Goal: Task Accomplishment & Management: Manage account settings

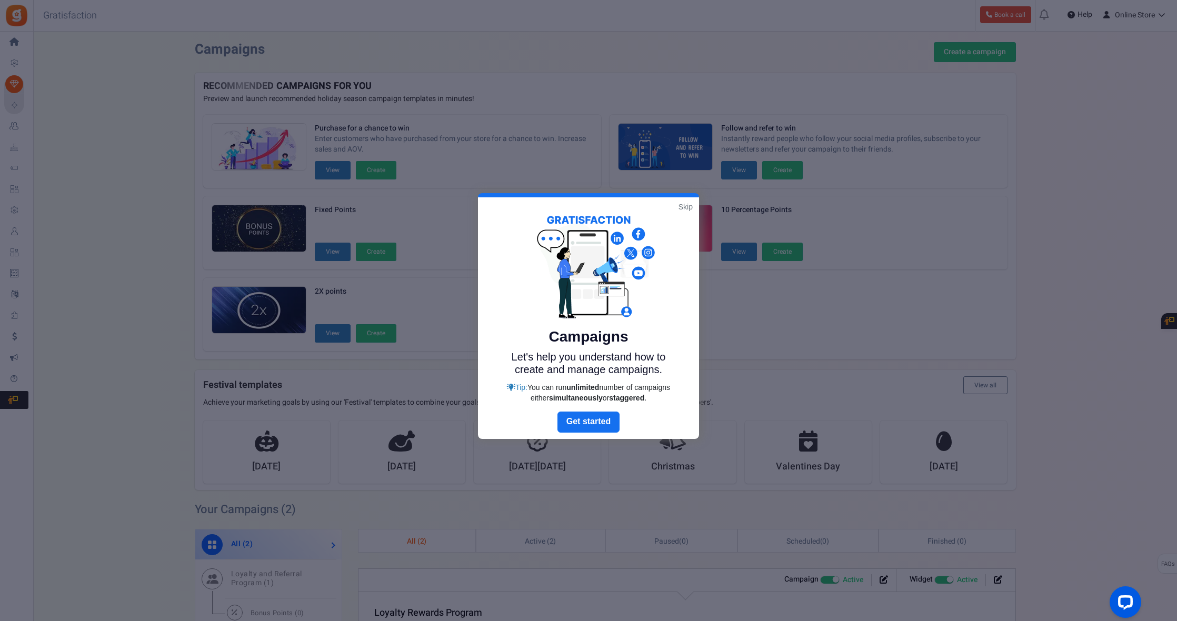
click at [683, 205] on link "Skip" at bounding box center [685, 207] width 14 height 11
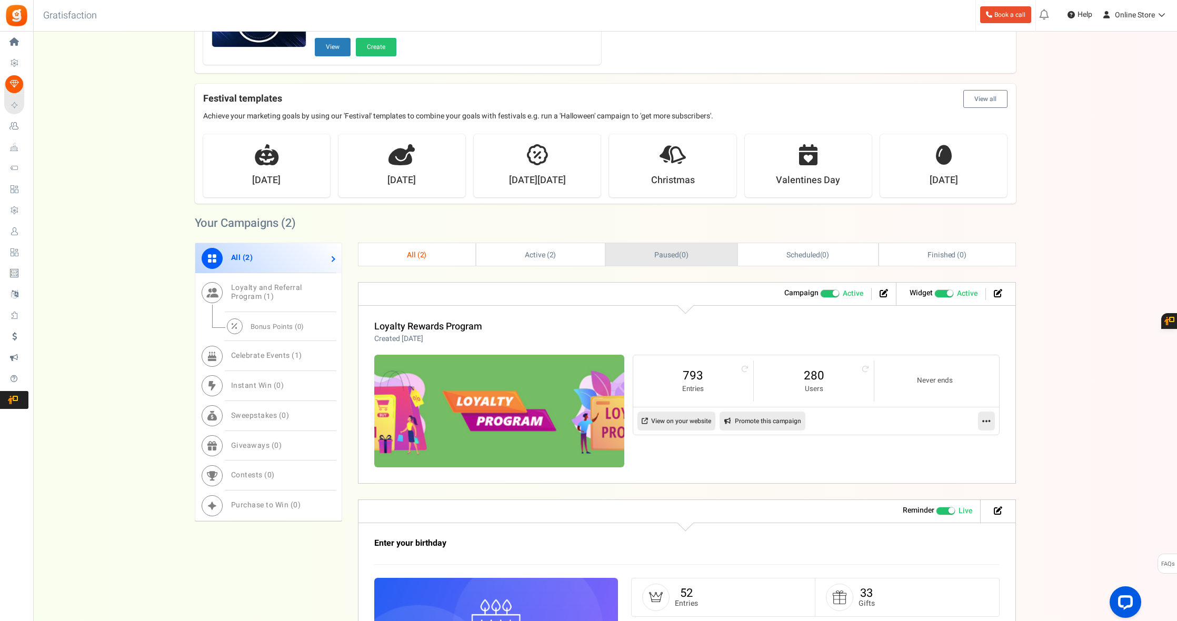
scroll to position [289, 0]
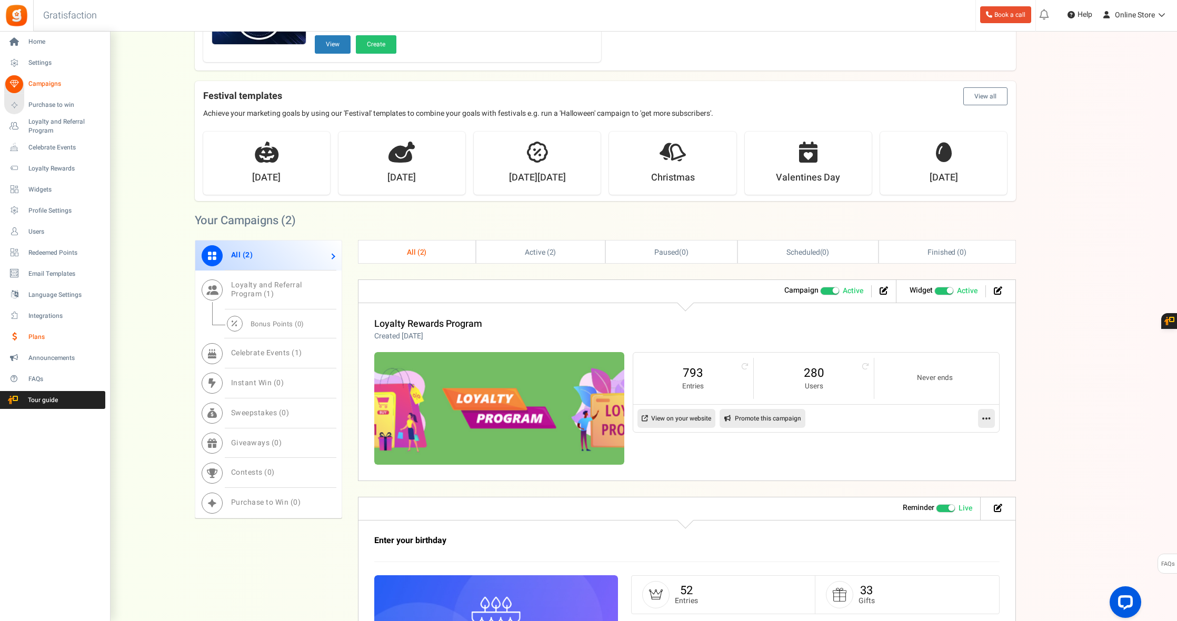
click at [36, 336] on span "Plans" at bounding box center [65, 337] width 74 height 9
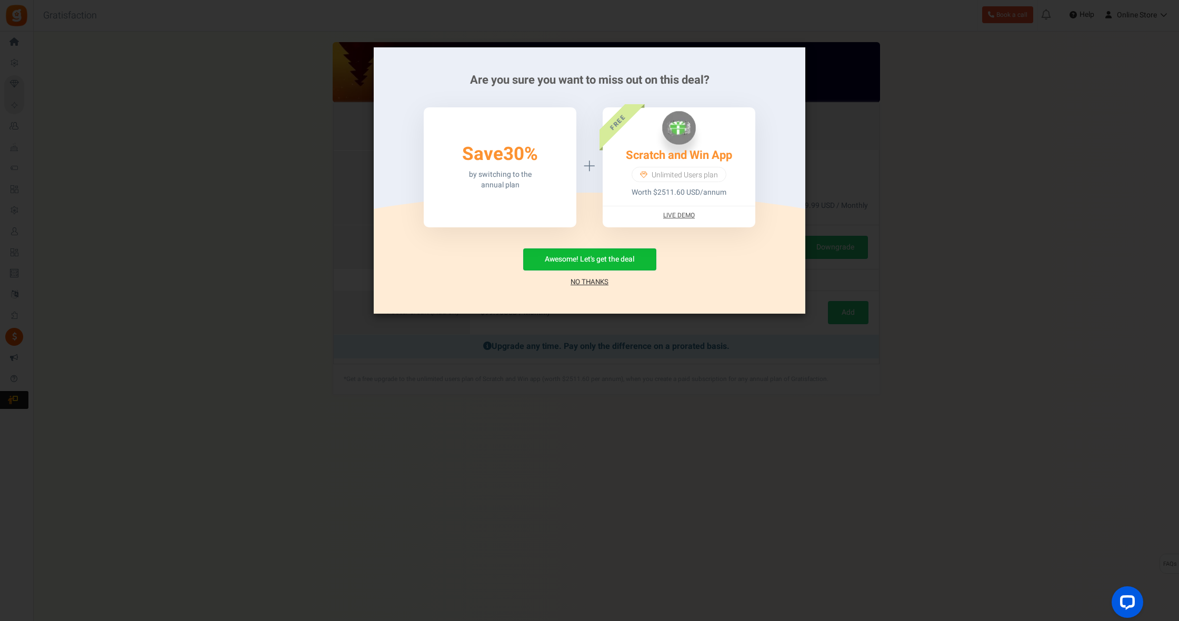
click at [590, 278] on link "No Thanks" at bounding box center [589, 282] width 38 height 11
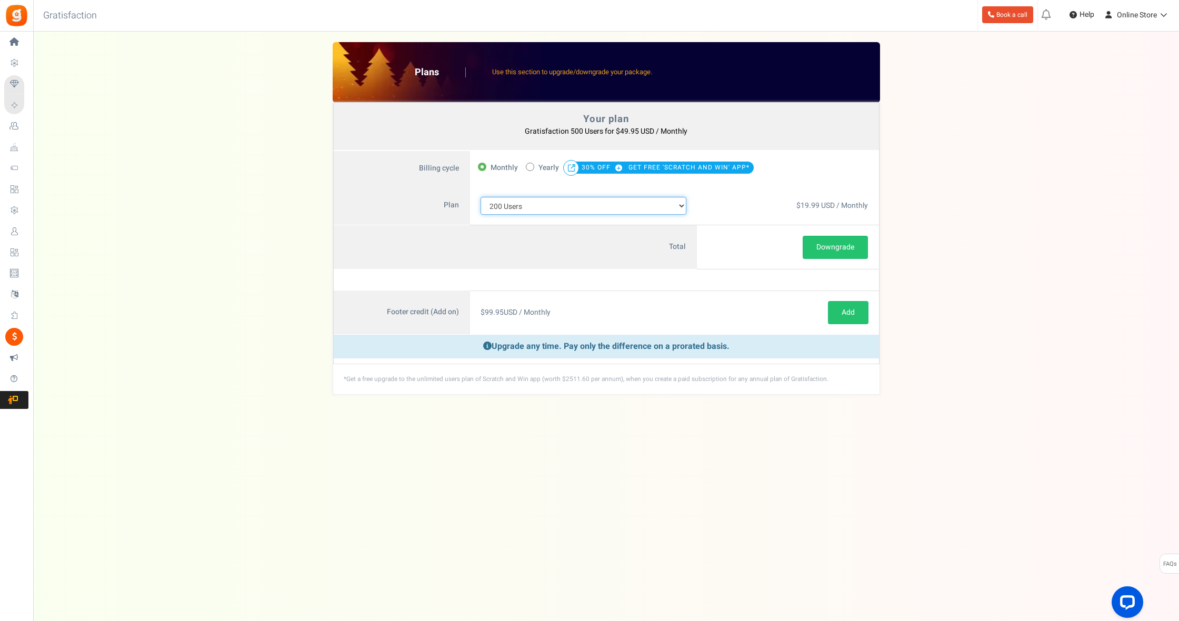
select select "711"
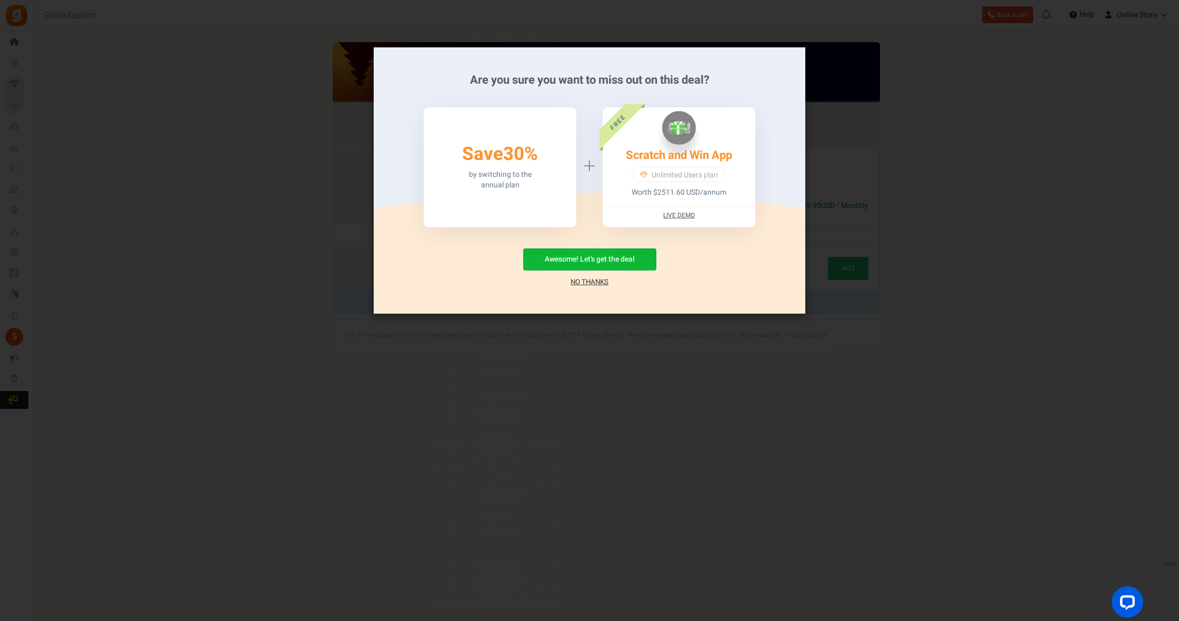
click at [597, 281] on link "No Thanks" at bounding box center [589, 282] width 38 height 11
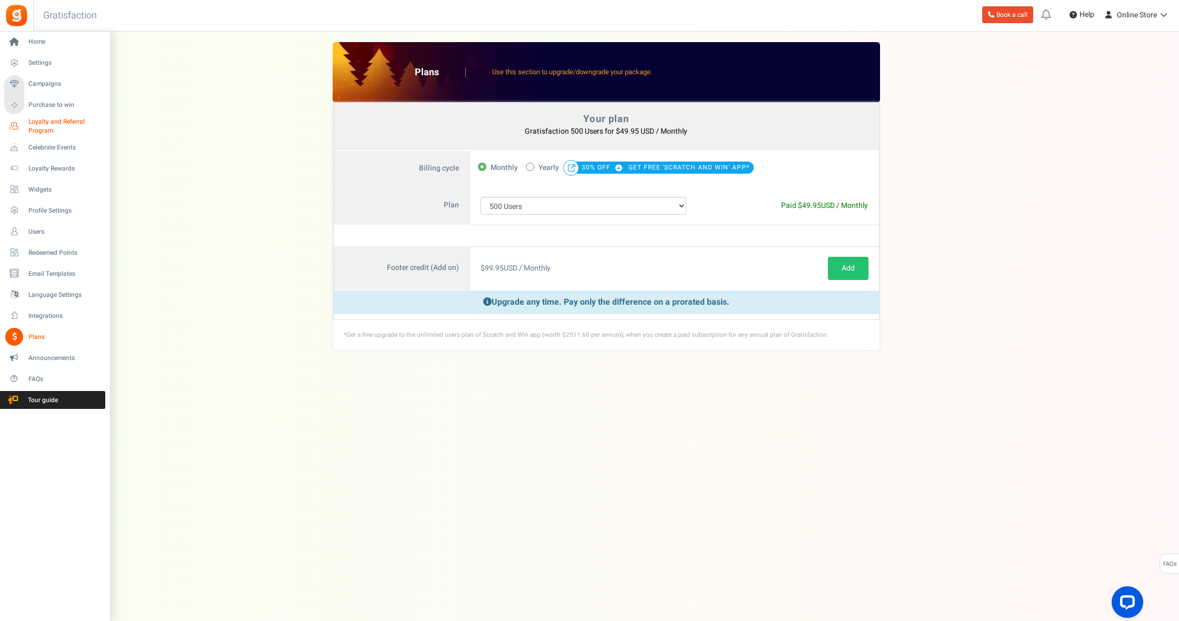
click at [39, 127] on span "Loyalty and Referral Program" at bounding box center [66, 126] width 77 height 18
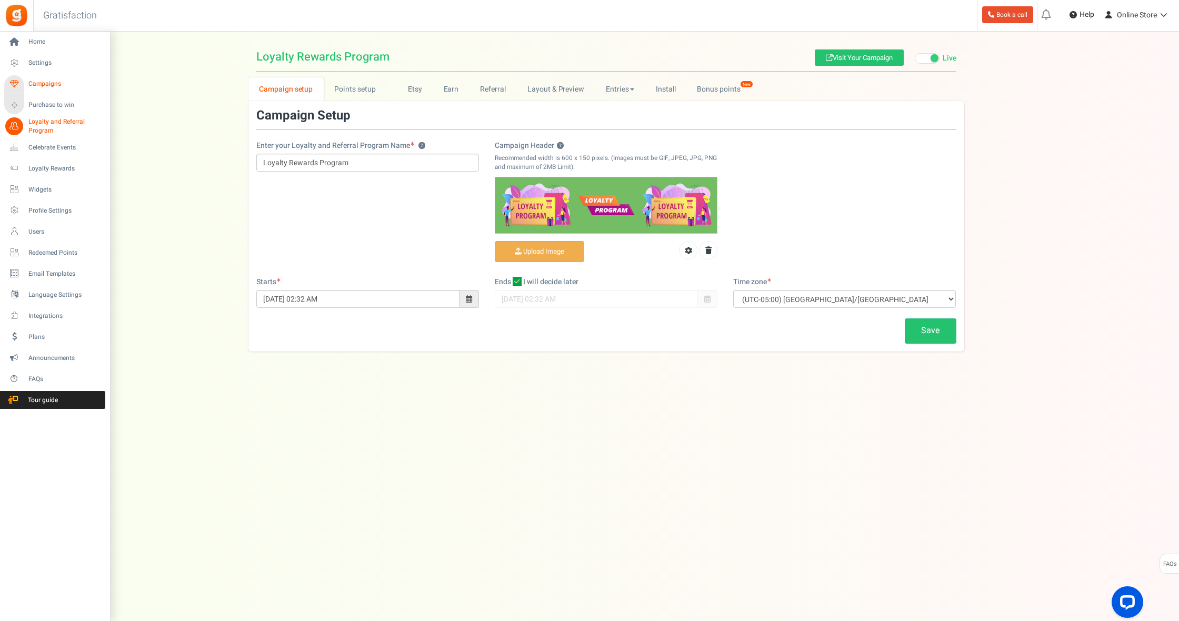
click at [27, 84] on link "Campaigns" at bounding box center [54, 84] width 101 height 18
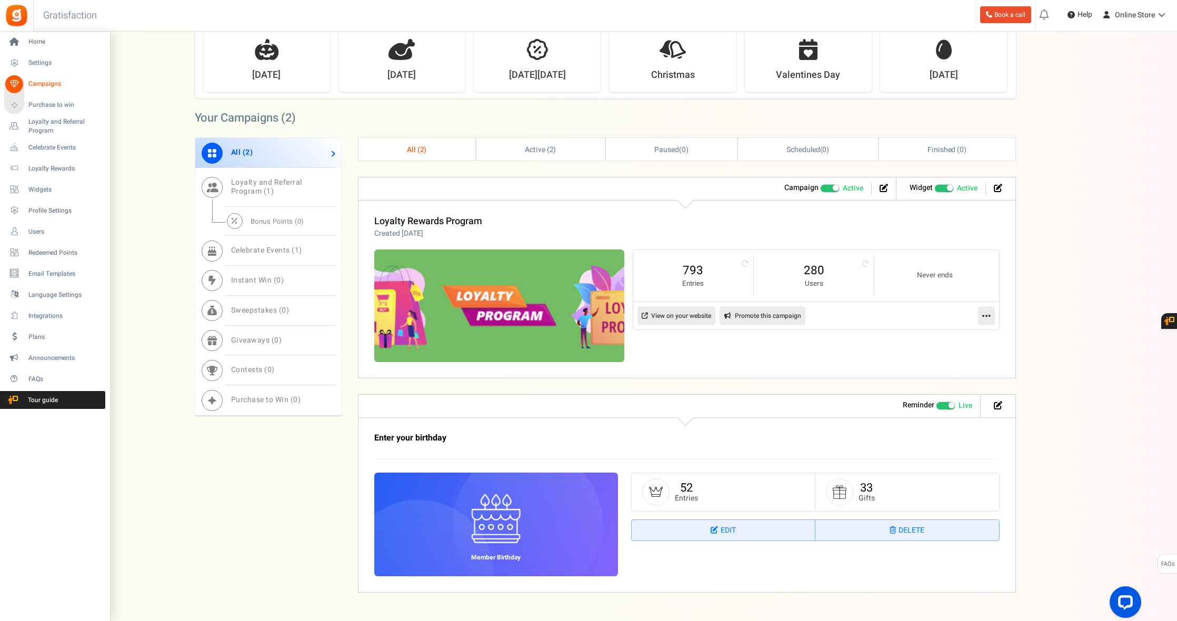
scroll to position [386, 0]
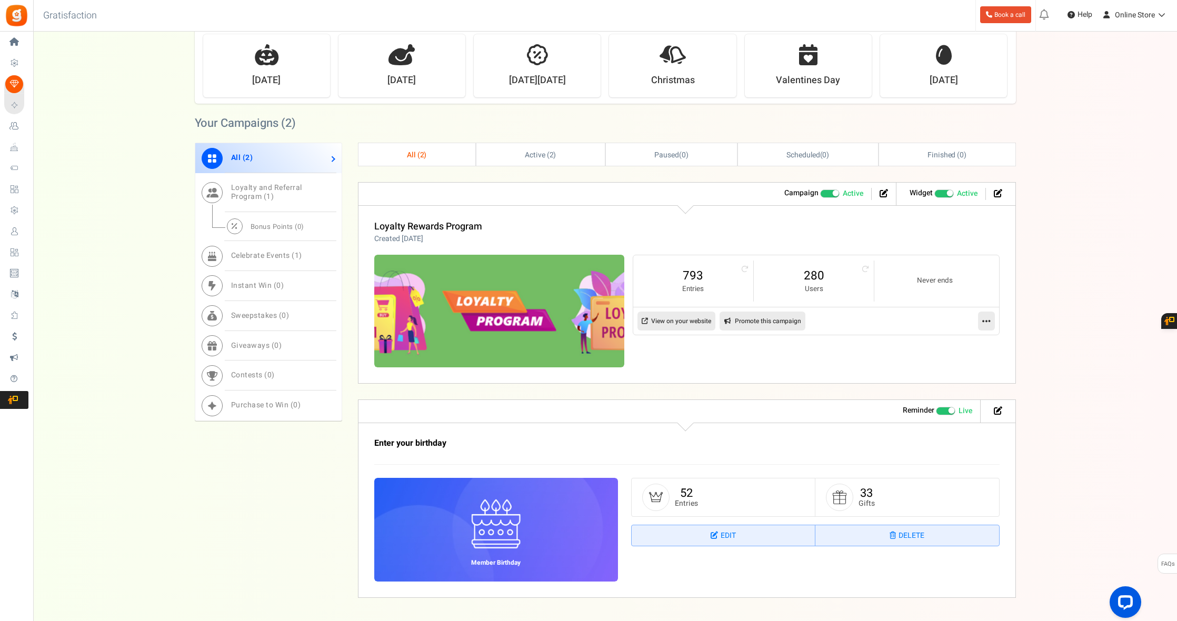
click at [599, 236] on div "Loyalty Rewards Program Created [DATE]" at bounding box center [686, 233] width 625 height 23
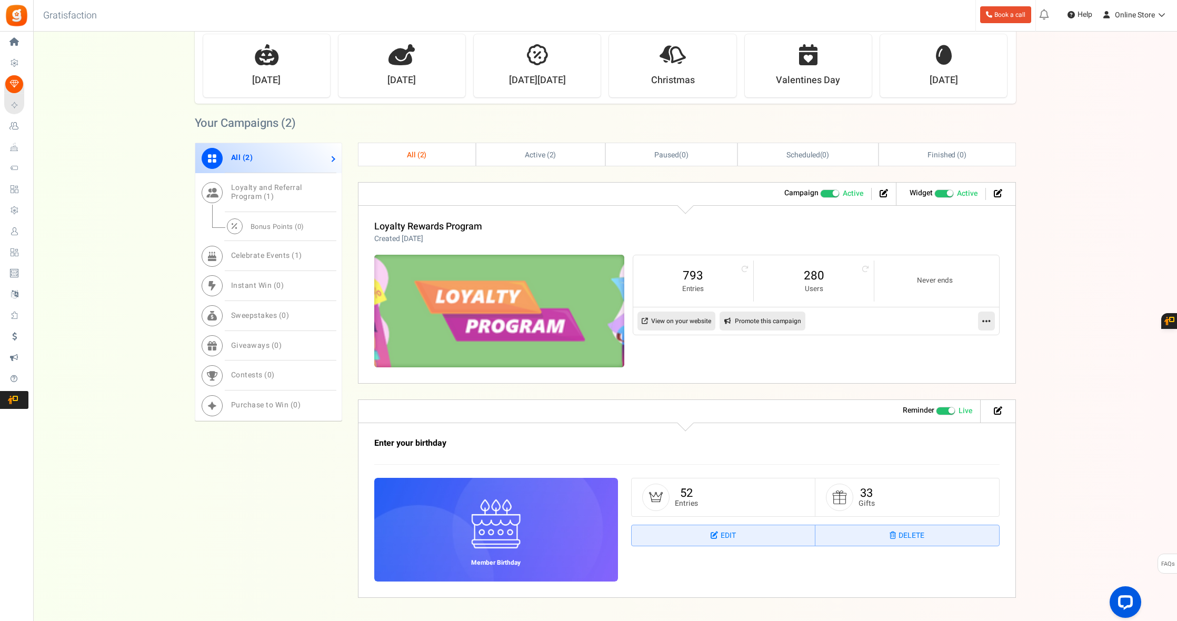
click at [594, 277] on img at bounding box center [499, 311] width 375 height 169
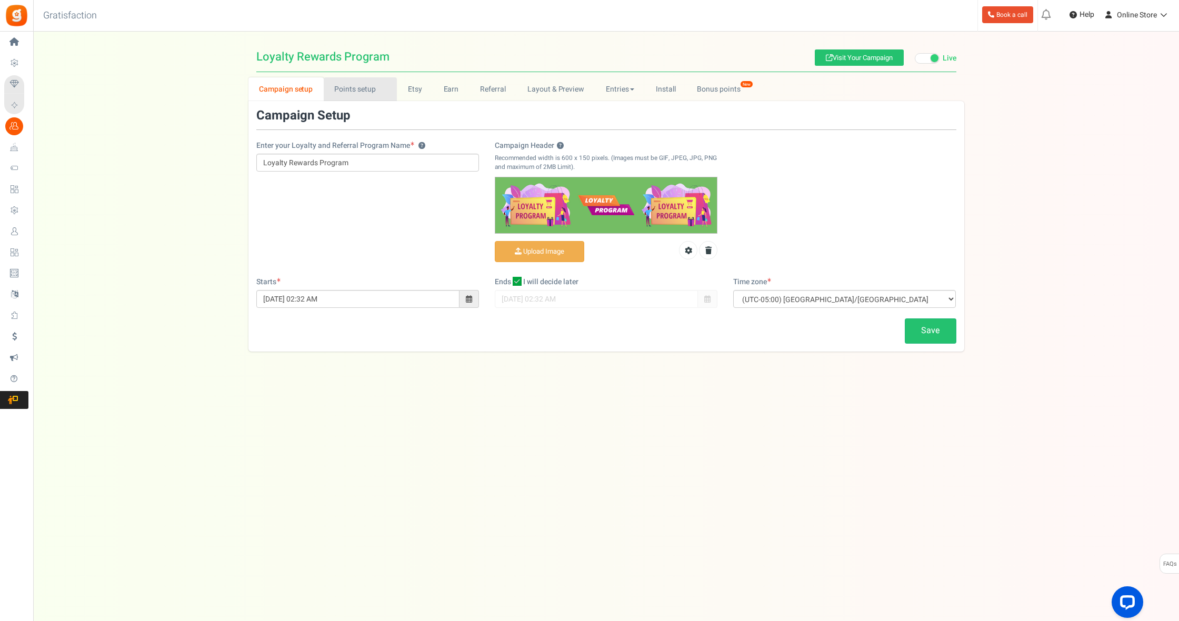
click at [365, 90] on link "Points setup New" at bounding box center [360, 89] width 73 height 24
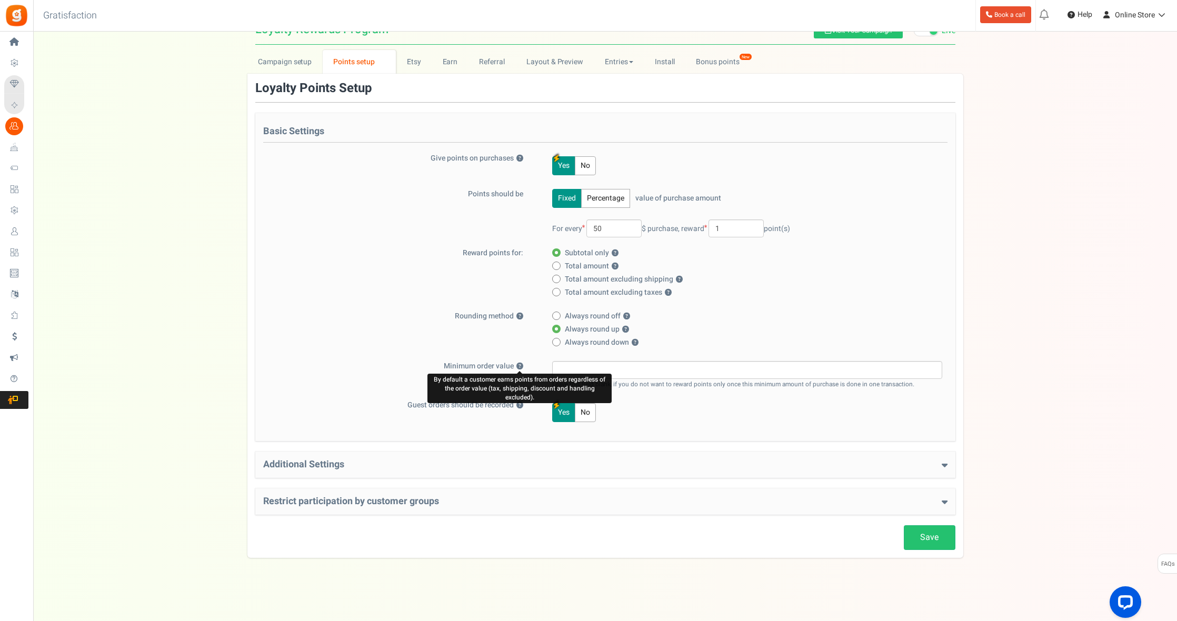
scroll to position [26, 0]
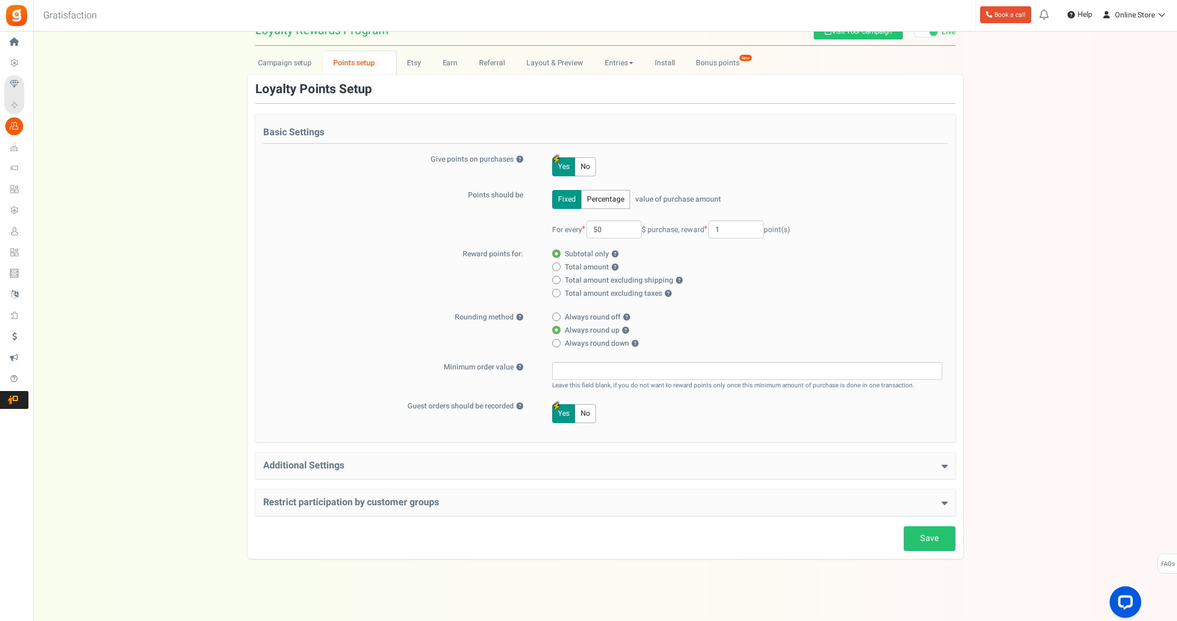
click at [299, 460] on h4 "Additional Settings" at bounding box center [605, 465] width 684 height 11
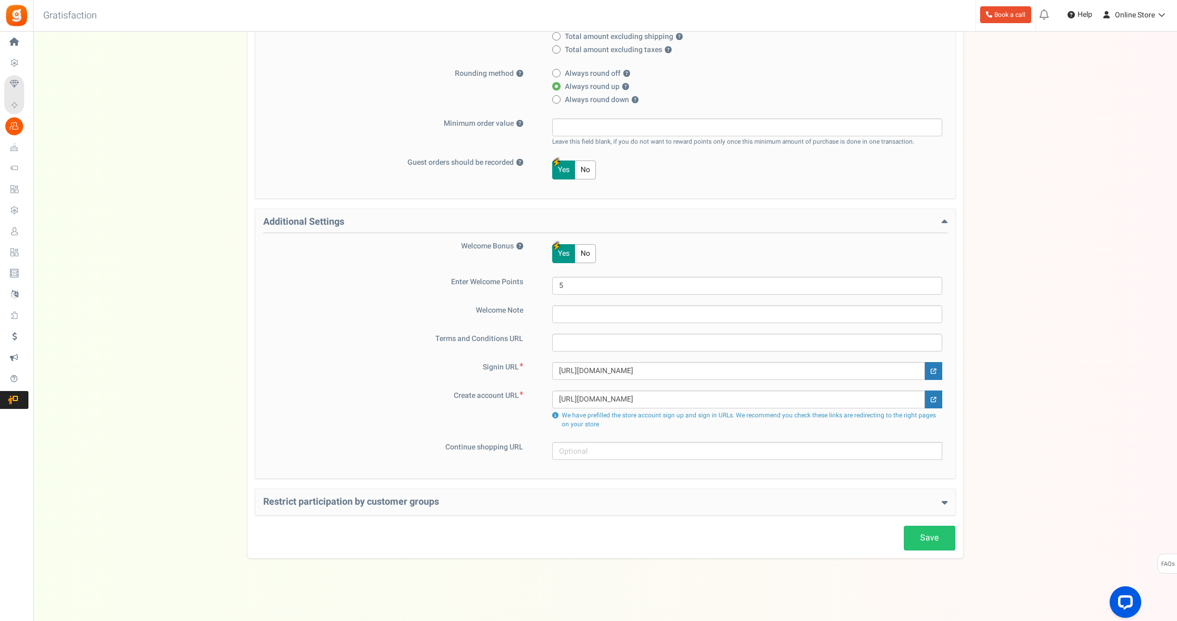
scroll to position [269, 0]
click at [292, 499] on h4 "Restrict participation by customer groups" at bounding box center [605, 502] width 684 height 11
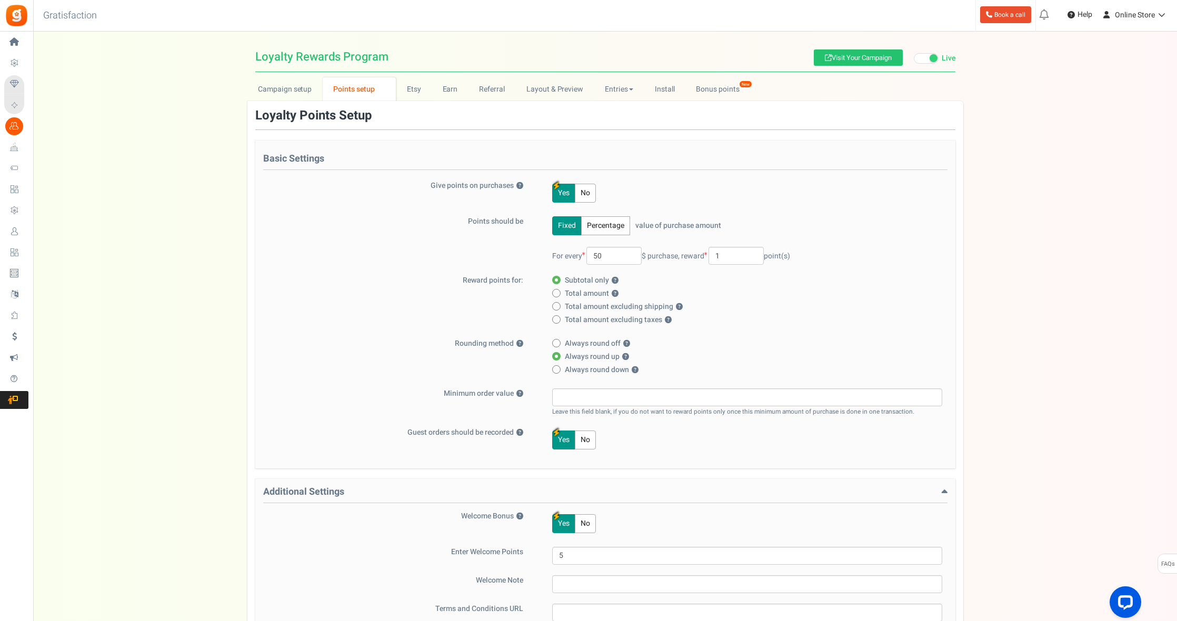
scroll to position [0, 0]
click at [418, 88] on link "Etsy" at bounding box center [414, 89] width 36 height 24
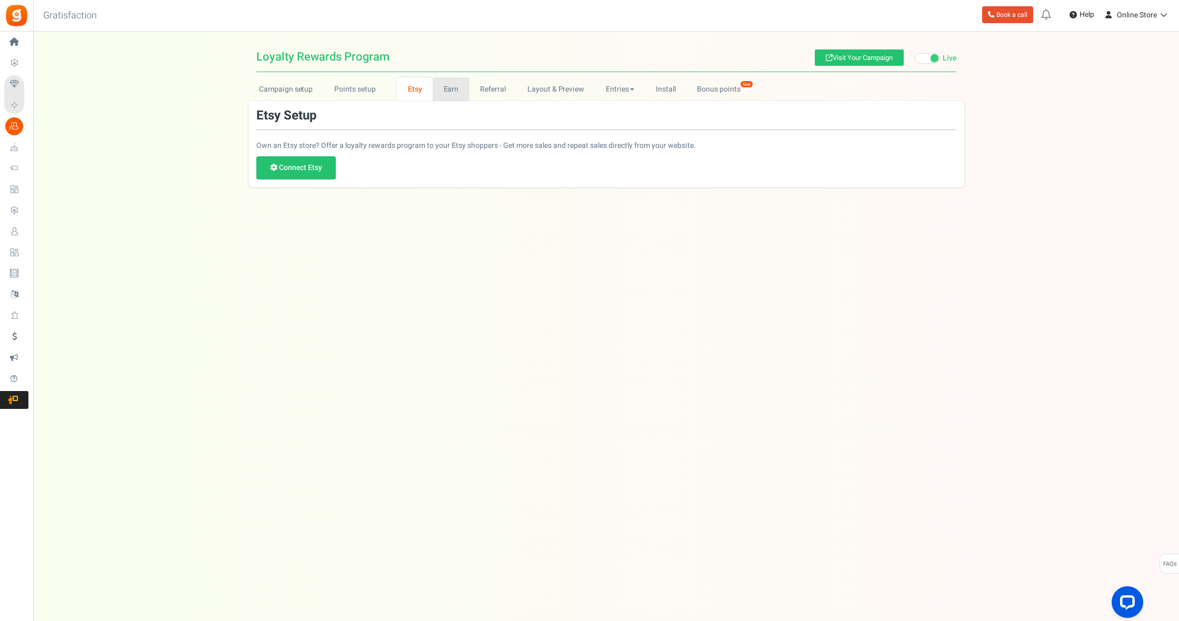
click at [453, 94] on link "Earn" at bounding box center [451, 89] width 37 height 24
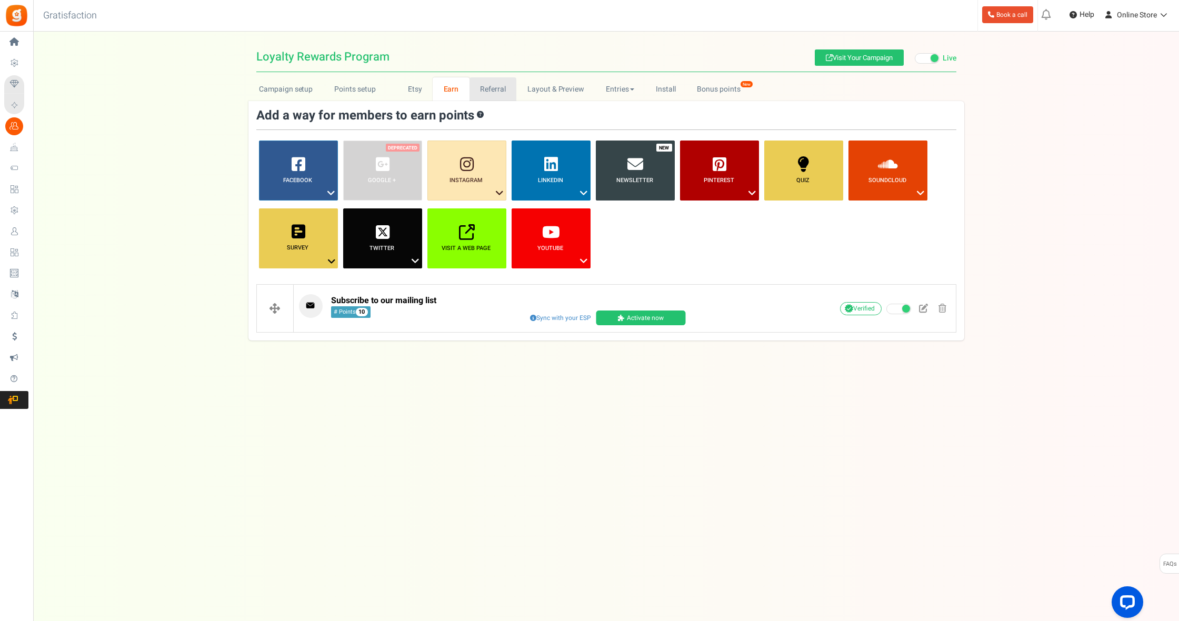
click at [503, 97] on link "Referral" at bounding box center [492, 89] width 47 height 24
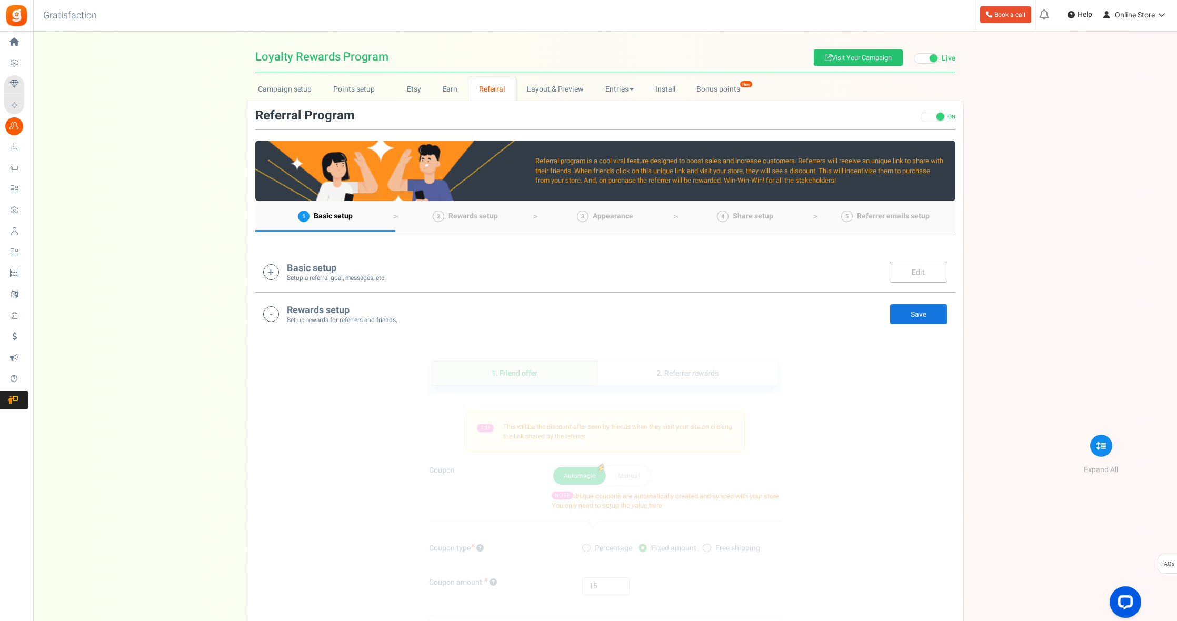
click at [273, 273] on icon at bounding box center [271, 272] width 16 height 16
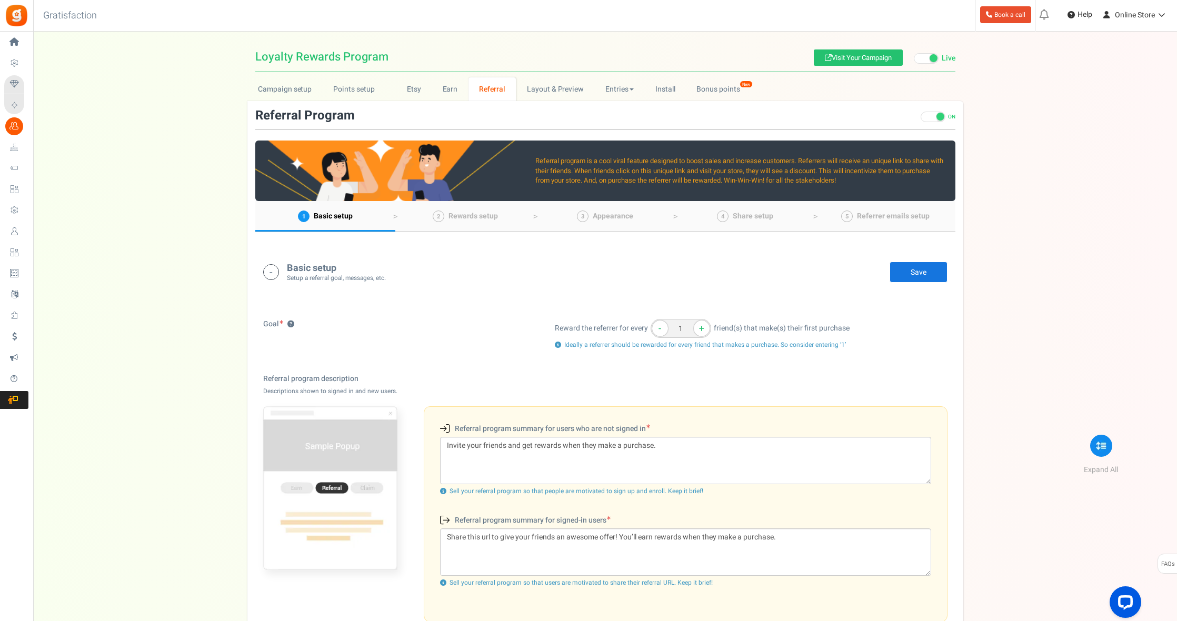
click at [273, 273] on icon at bounding box center [271, 272] width 16 height 16
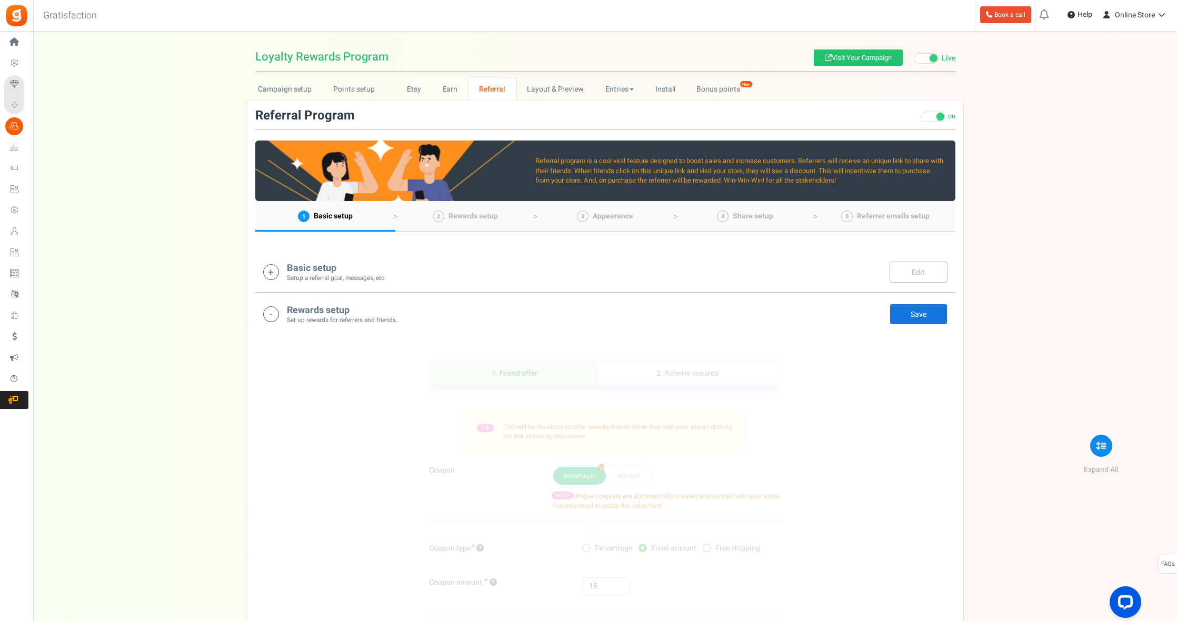
click at [271, 315] on icon at bounding box center [271, 314] width 16 height 16
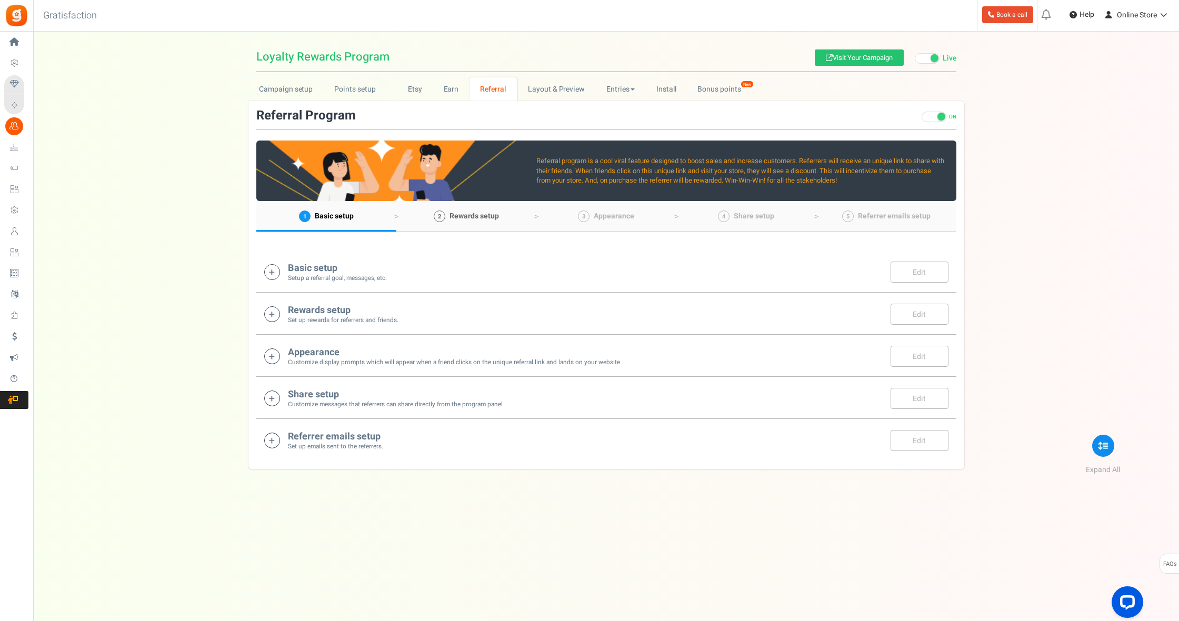
click at [460, 220] on span "Rewards setup" at bounding box center [473, 216] width 49 height 11
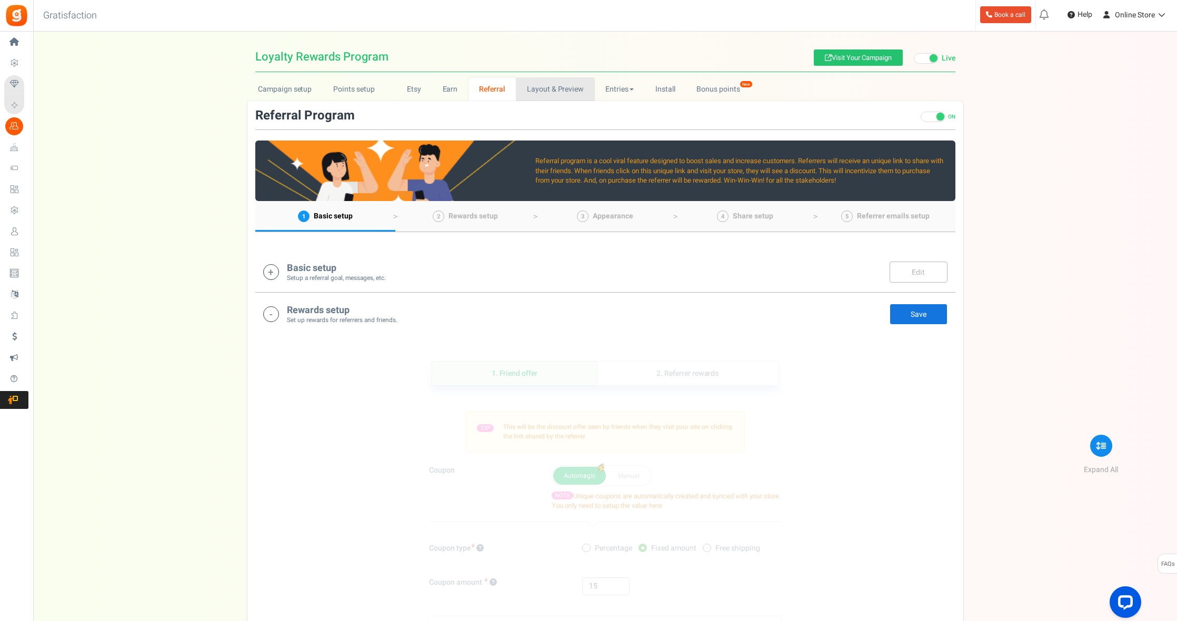
click at [527, 96] on link "Layout & Preview" at bounding box center [555, 89] width 78 height 24
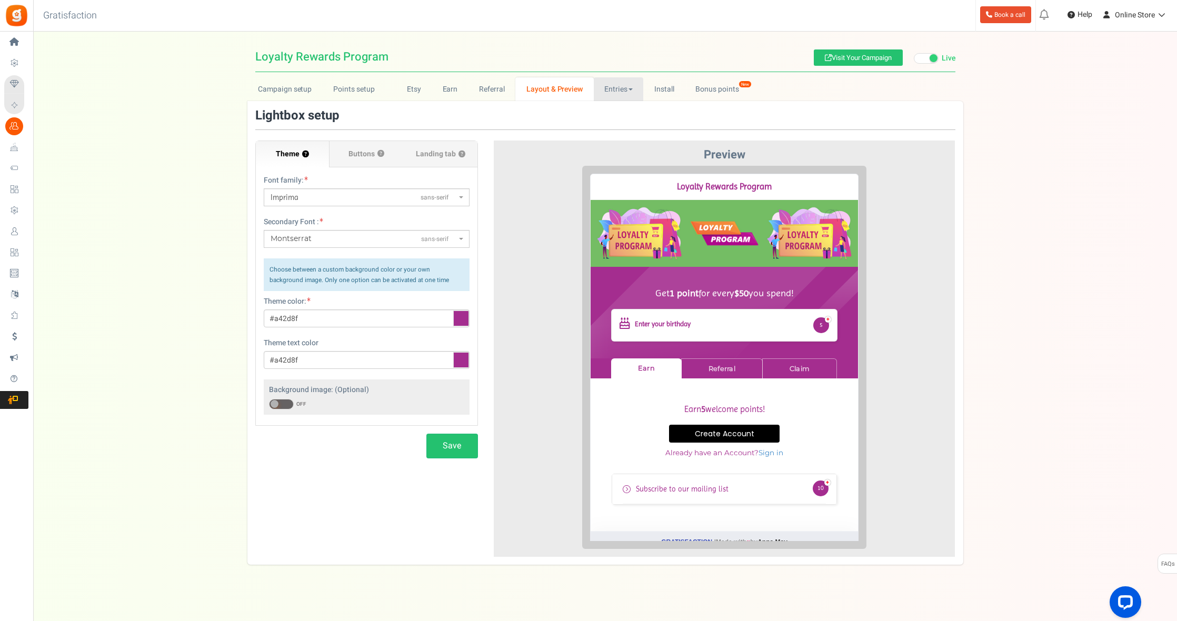
click at [615, 92] on link "Entries" at bounding box center [619, 89] width 50 height 24
click at [616, 105] on link "Entries" at bounding box center [636, 112] width 84 height 15
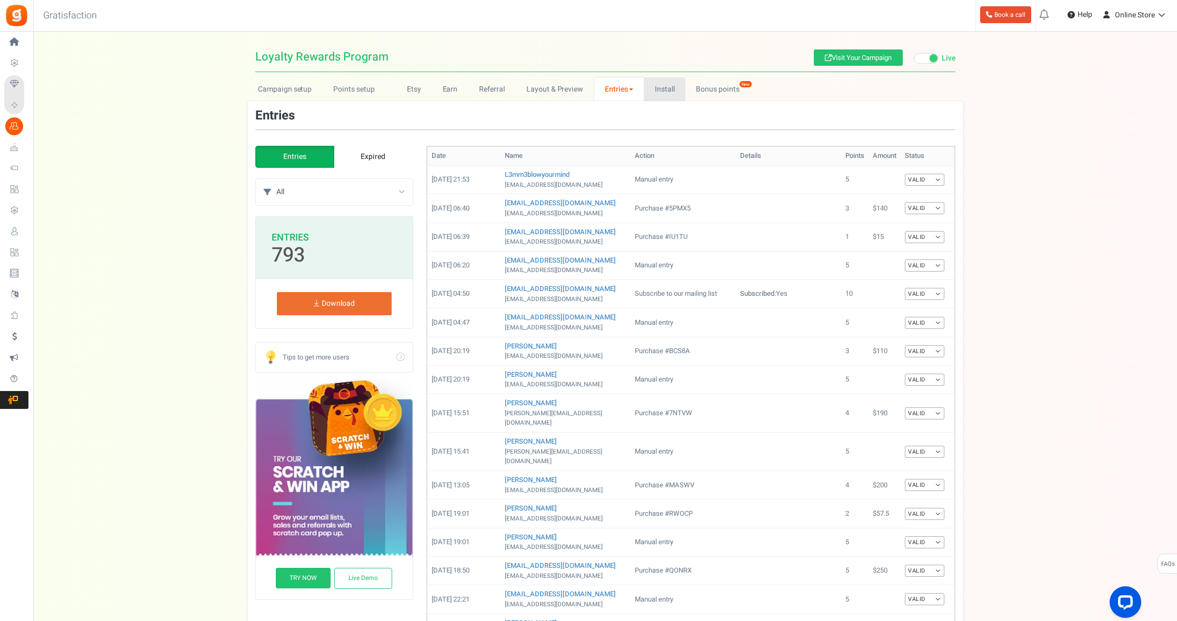
click at [657, 92] on link "Install" at bounding box center [665, 89] width 42 height 24
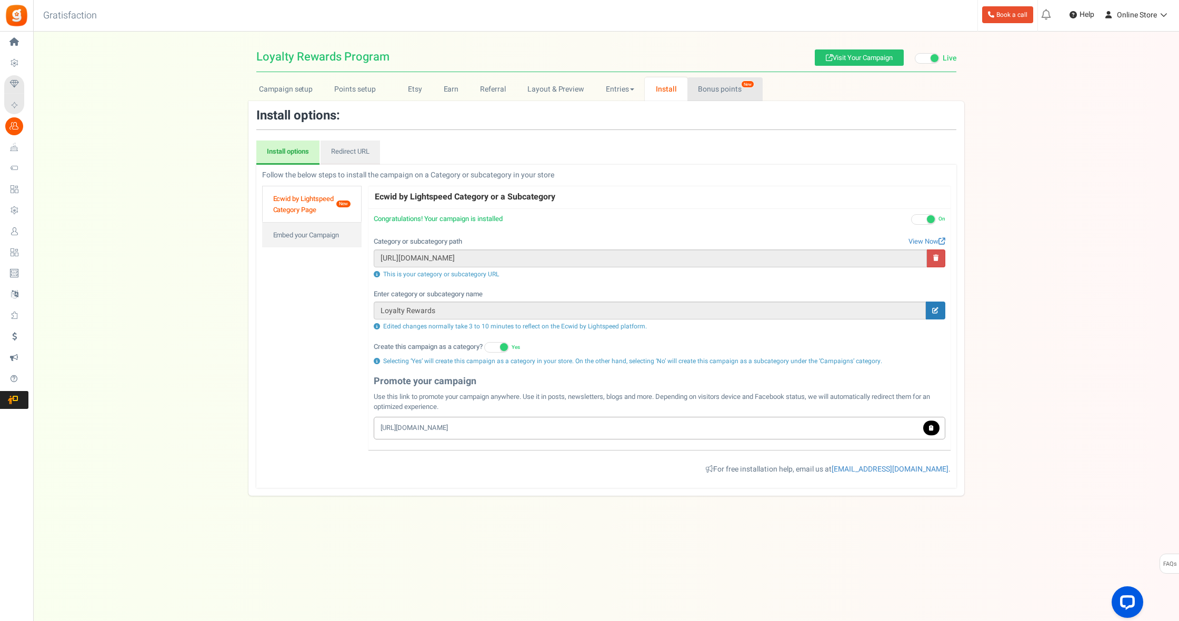
click at [703, 93] on link "Bonus points New" at bounding box center [724, 89] width 75 height 24
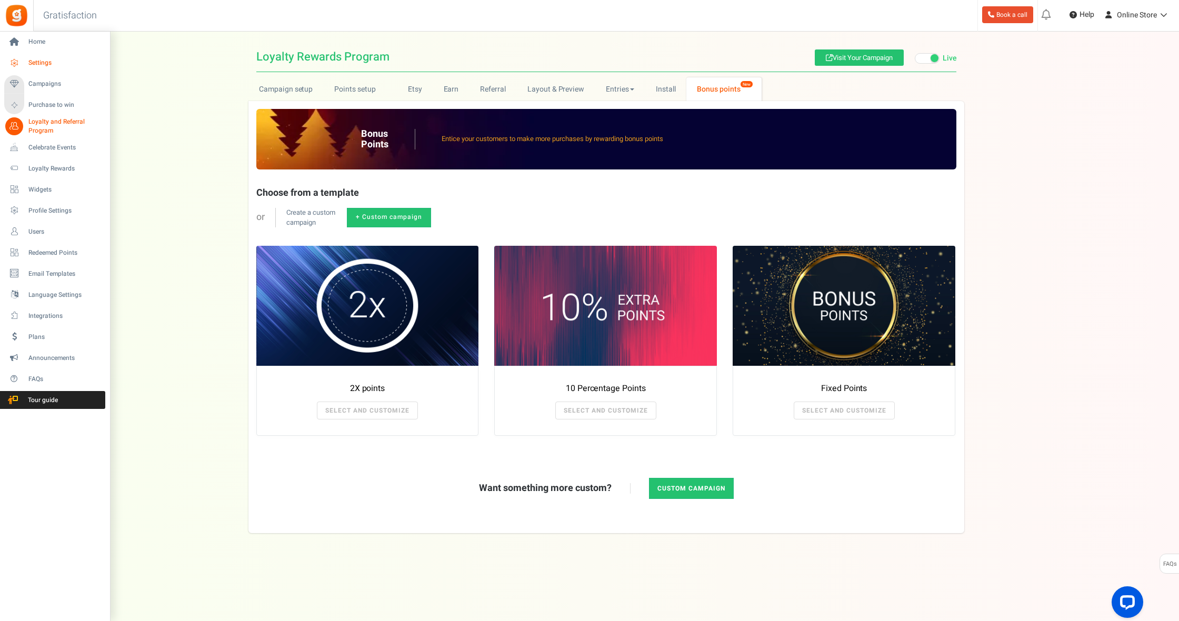
click at [10, 61] on icon at bounding box center [14, 63] width 18 height 18
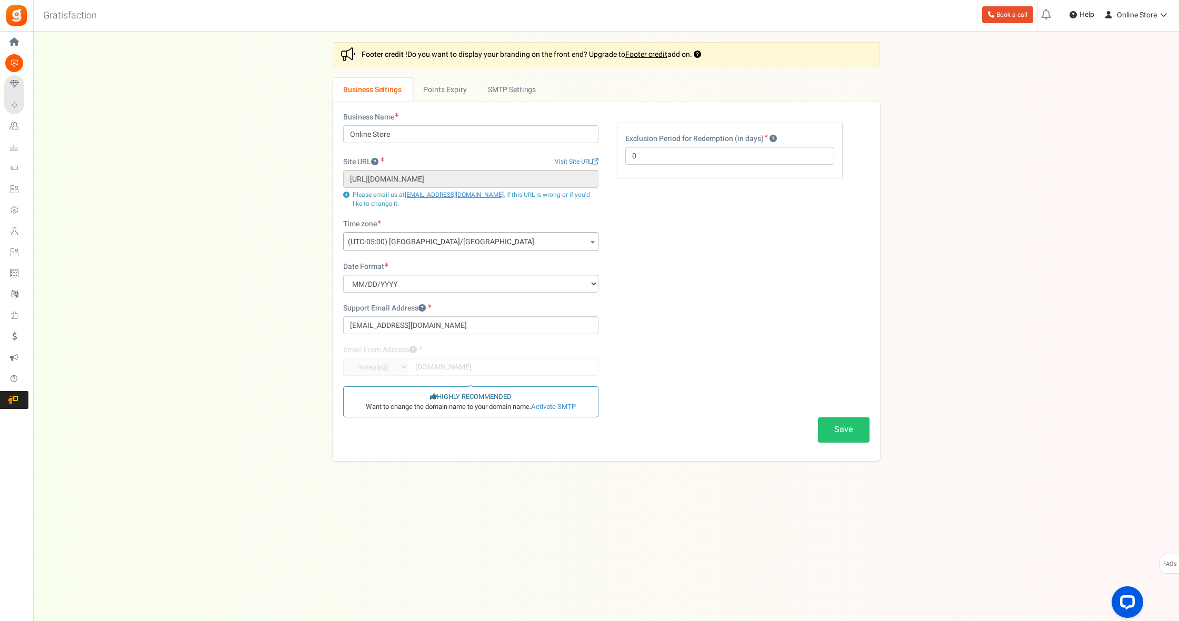
click at [409, 245] on span "(UTC-05:00) [GEOGRAPHIC_DATA]/[GEOGRAPHIC_DATA]" at bounding box center [471, 242] width 254 height 19
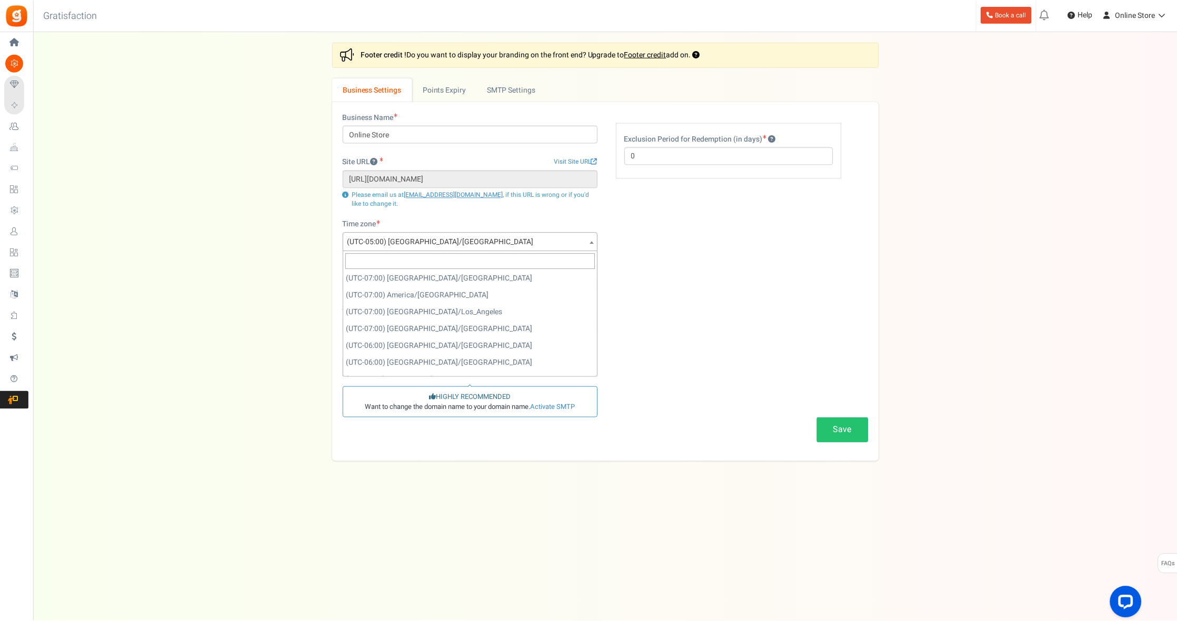
scroll to position [368, 0]
select select "America/Los_Angeles"
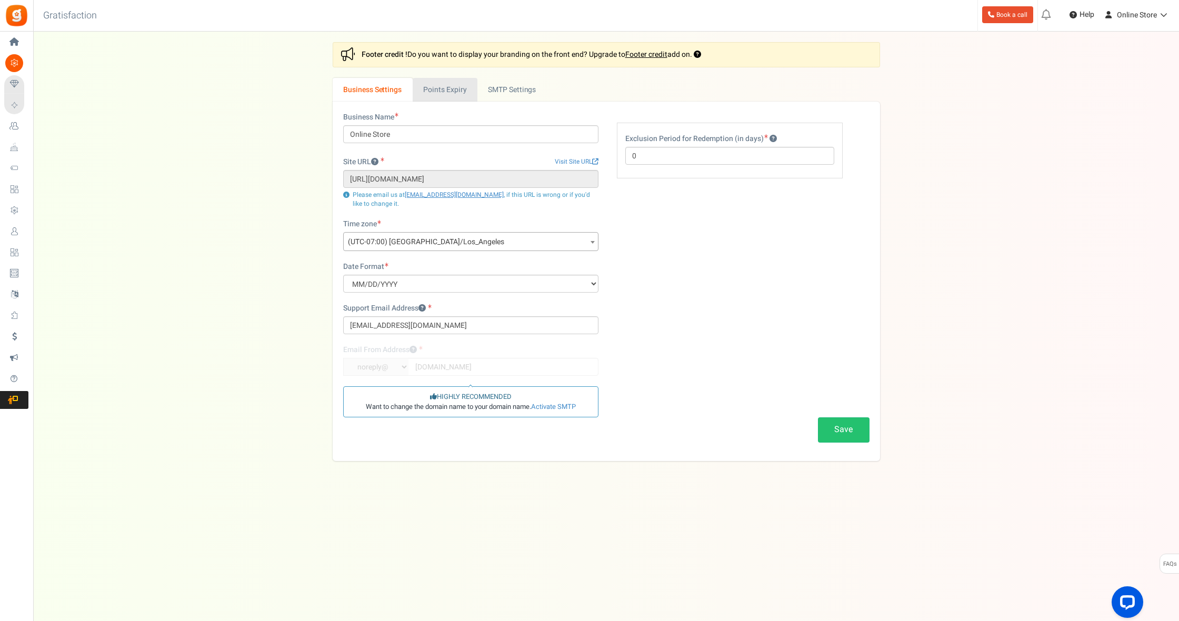
click at [442, 83] on link "Points Expiry" at bounding box center [445, 90] width 65 height 24
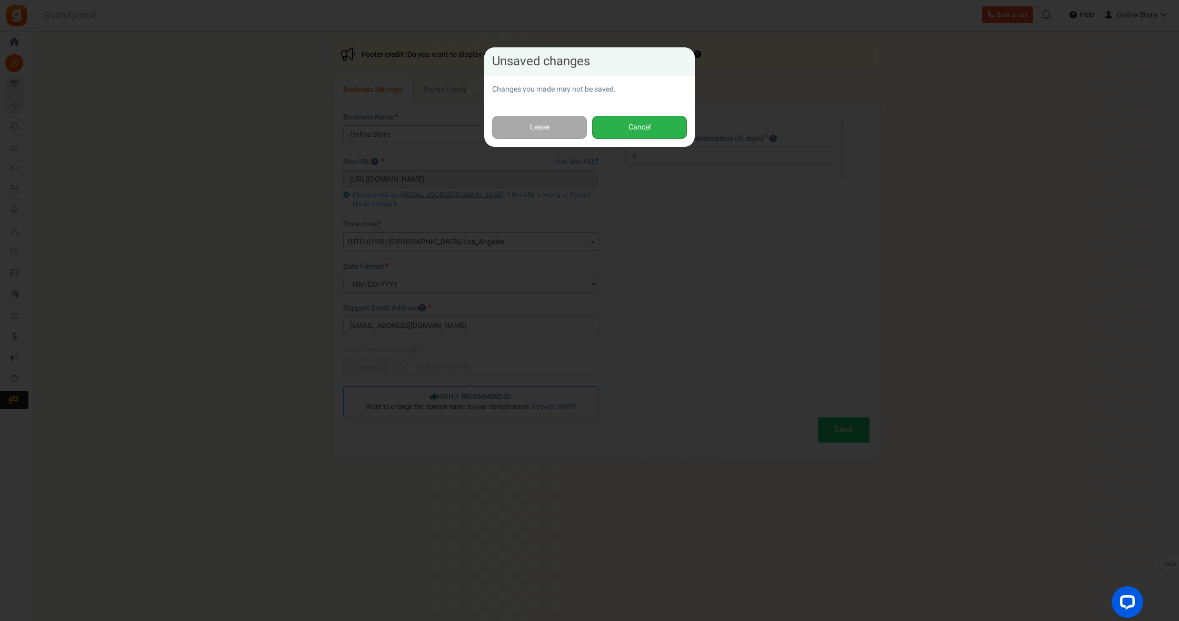
click at [634, 134] on button "Cancel" at bounding box center [639, 128] width 95 height 24
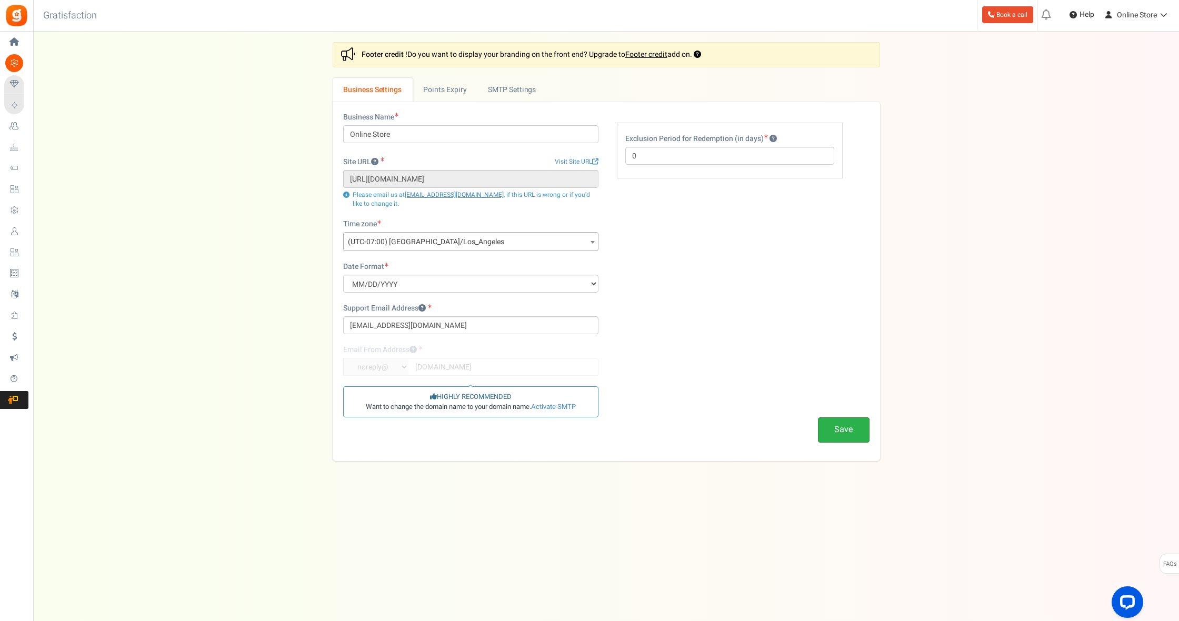
click at [841, 434] on button "Save" at bounding box center [844, 429] width 52 height 25
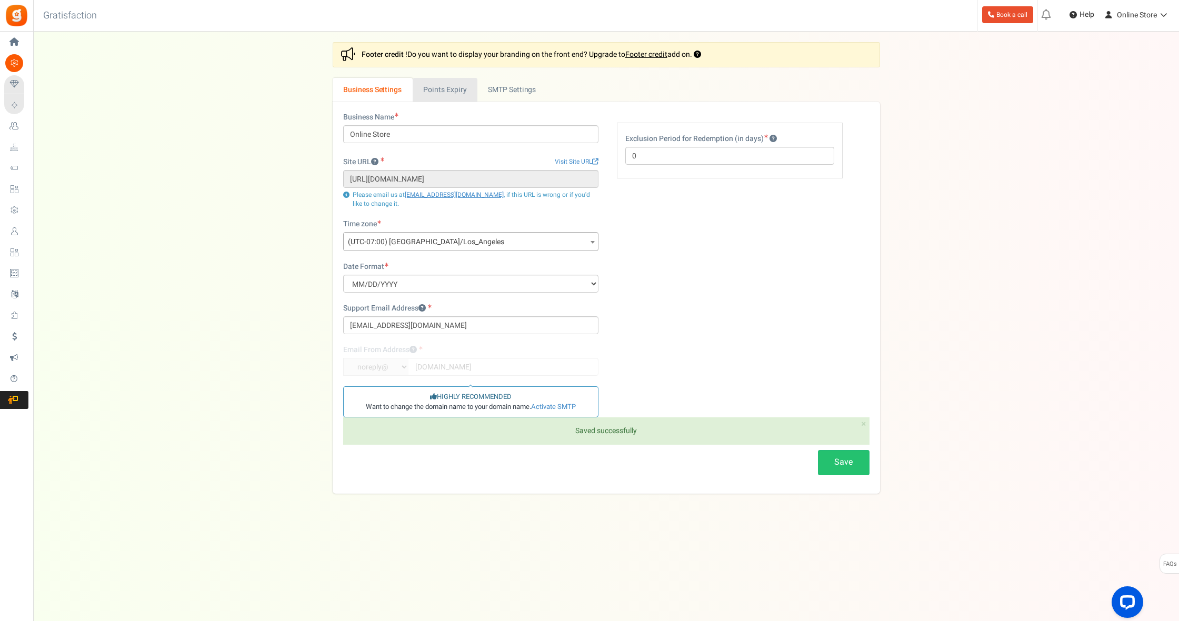
click at [447, 83] on link "Points Expiry" at bounding box center [445, 90] width 65 height 24
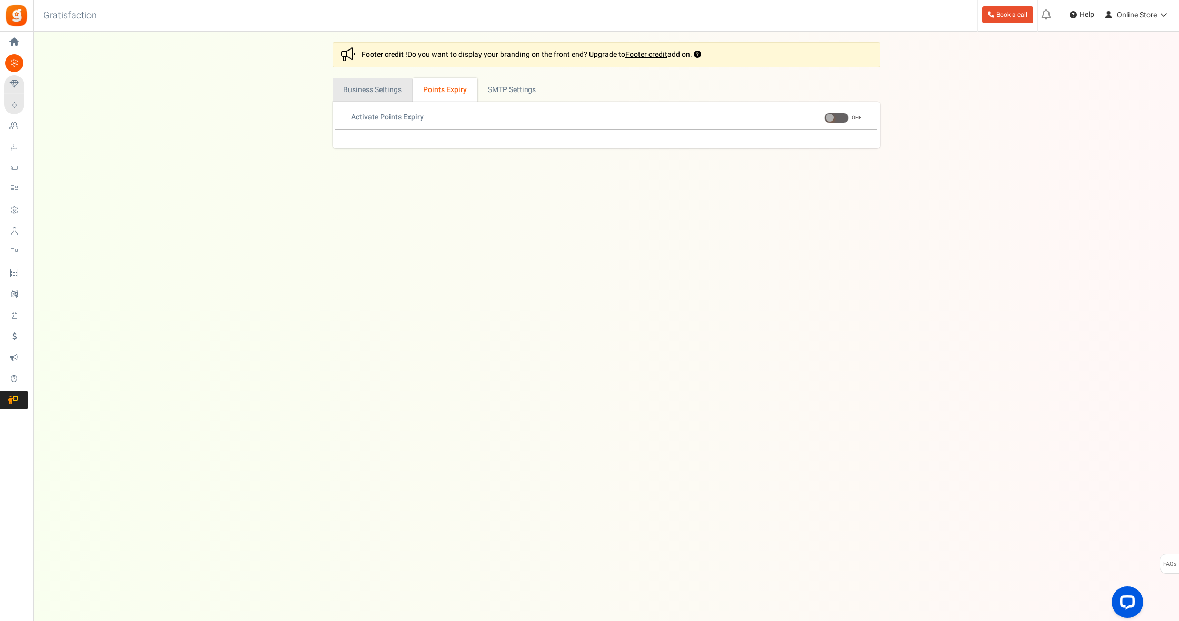
click at [382, 84] on link "Business Settings" at bounding box center [373, 90] width 80 height 24
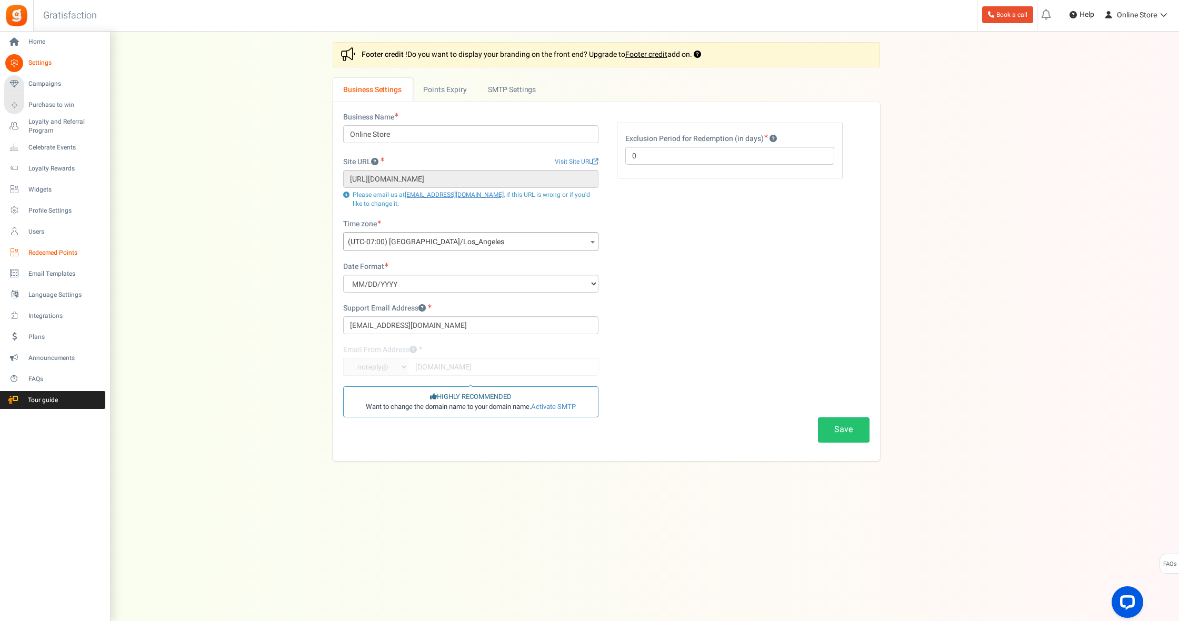
click at [34, 253] on span "Redeemed Points" at bounding box center [65, 252] width 74 height 9
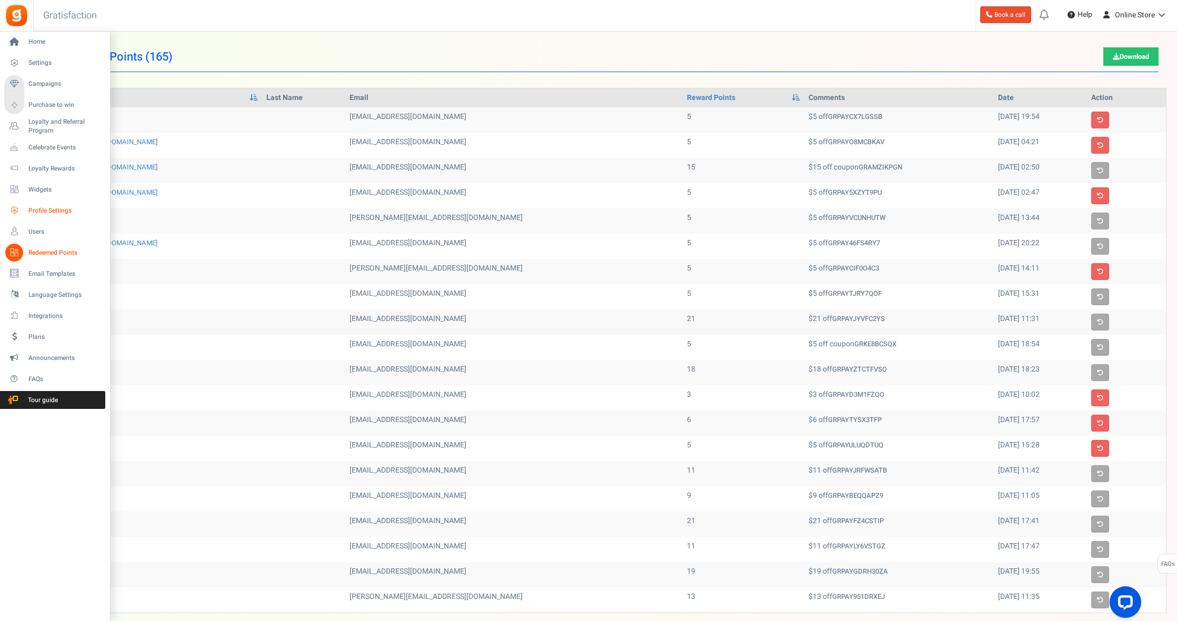
click at [47, 215] on span "Profile Settings" at bounding box center [65, 210] width 74 height 9
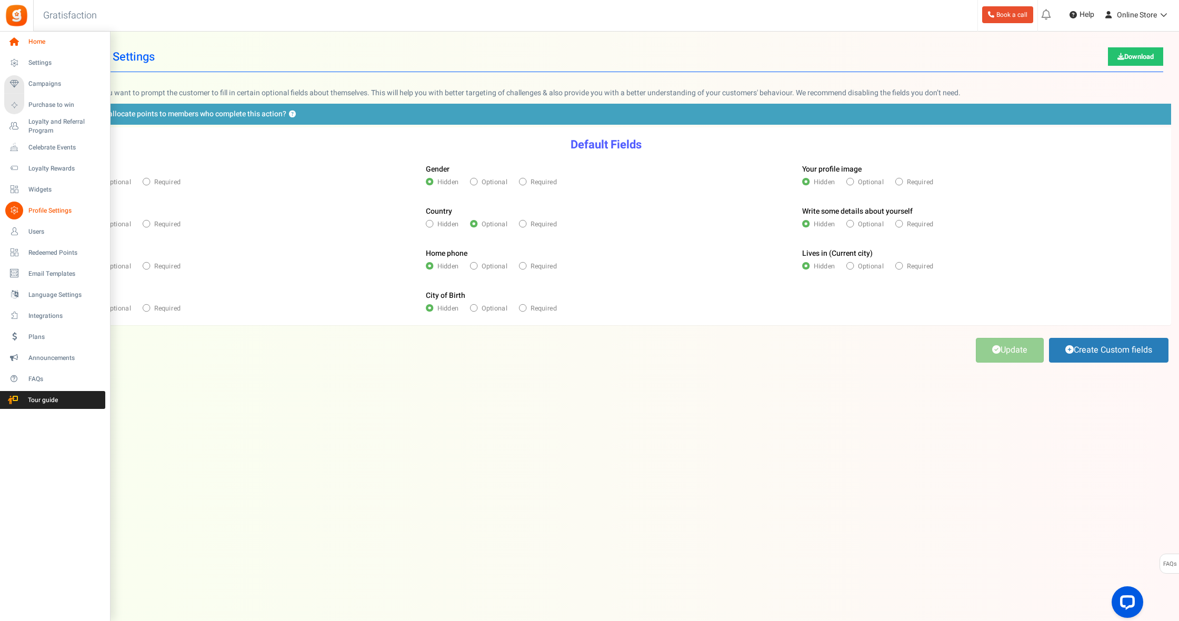
click at [38, 39] on span "Home" at bounding box center [65, 41] width 74 height 9
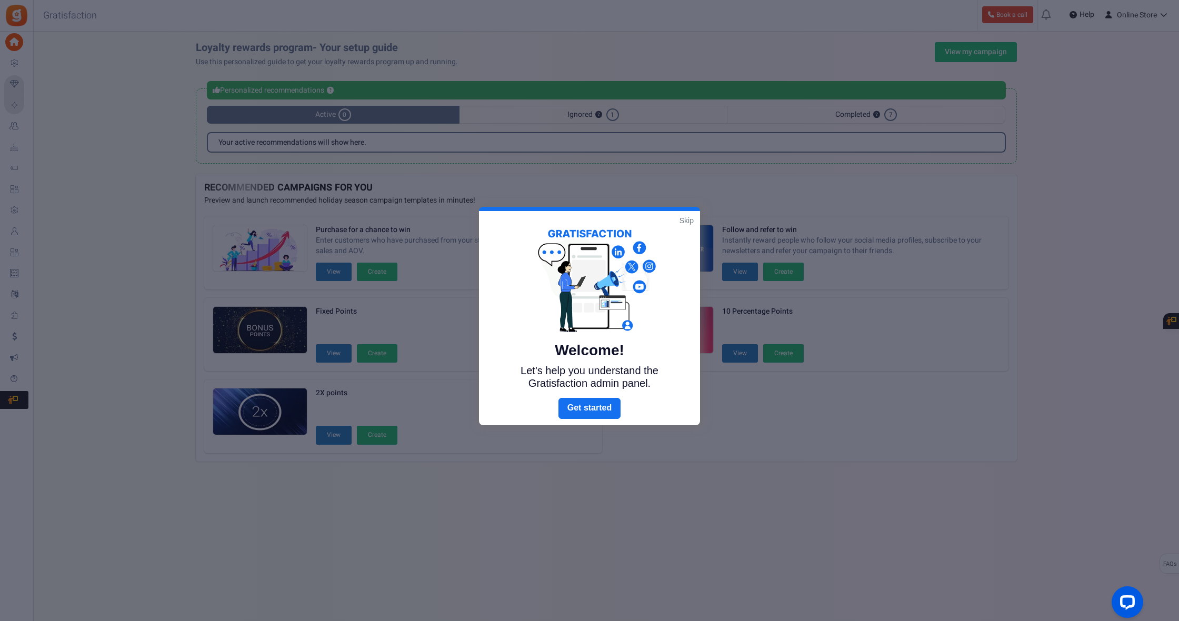
click at [685, 223] on link "Skip" at bounding box center [686, 220] width 14 height 11
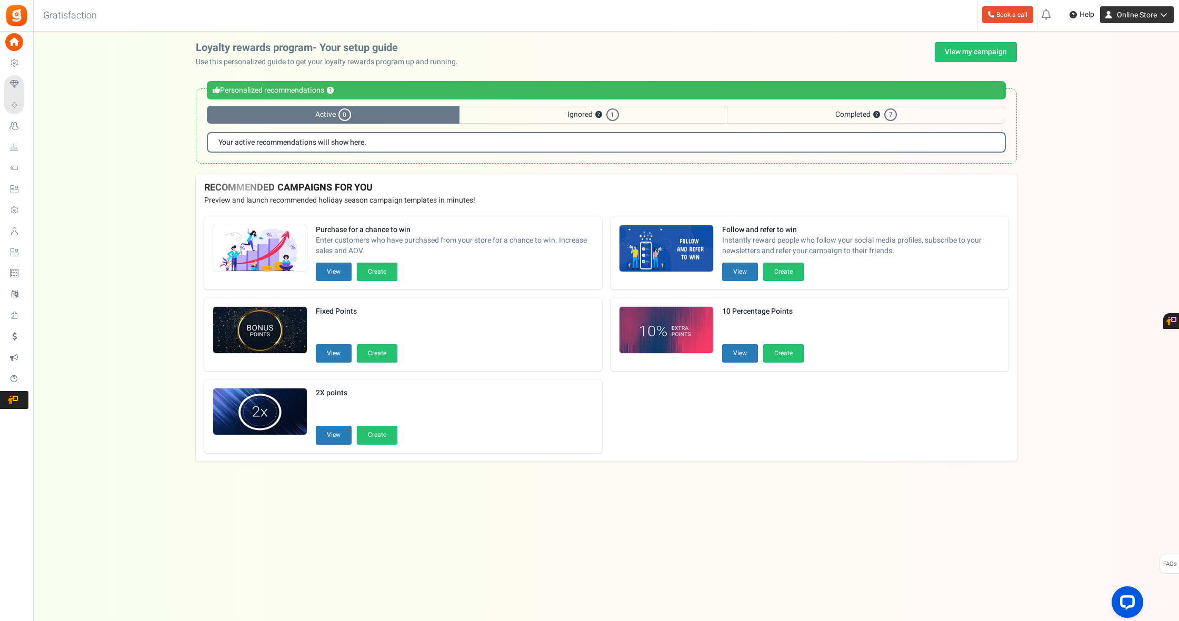
click at [1157, 23] on link "Online Store" at bounding box center [1137, 14] width 74 height 17
click at [1036, 108] on div "Loyalty rewards program- Your setup guide Use this personalized guide to get yo…" at bounding box center [606, 108] width 1146 height 132
